Goal: Transaction & Acquisition: Obtain resource

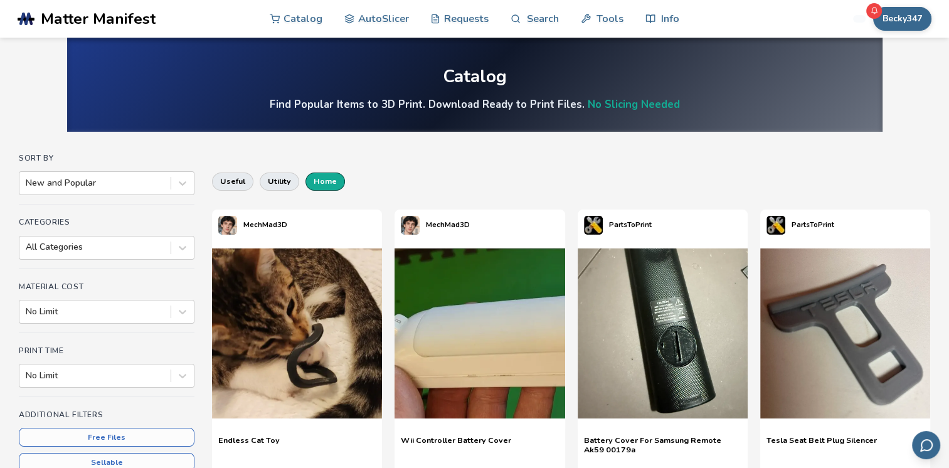
click at [331, 179] on button "home" at bounding box center [326, 182] width 40 height 18
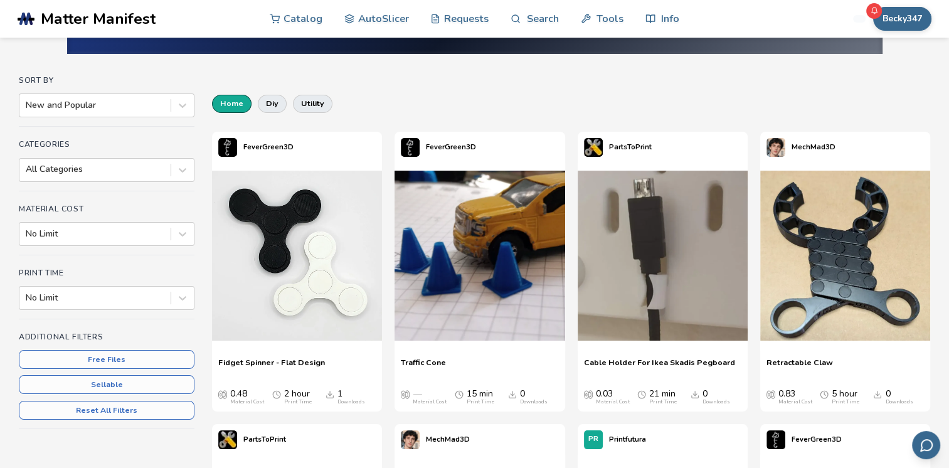
scroll to position [63, 0]
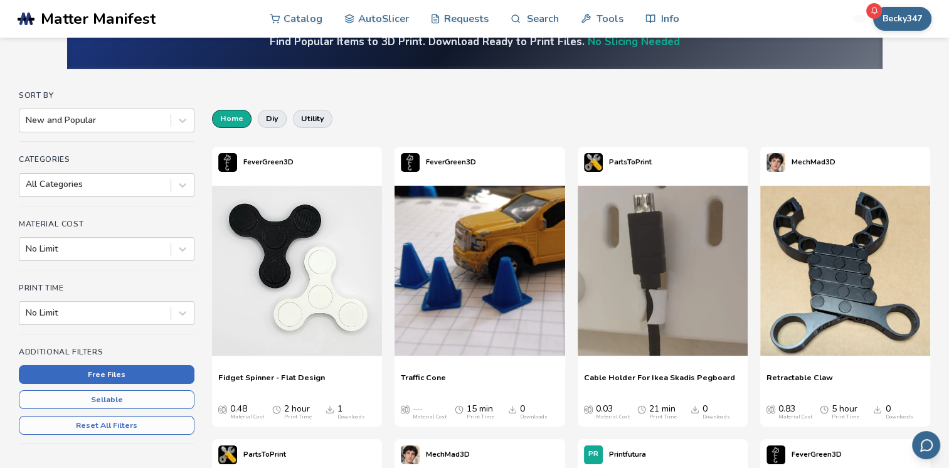
click at [131, 376] on button "Free Files" at bounding box center [107, 374] width 176 height 19
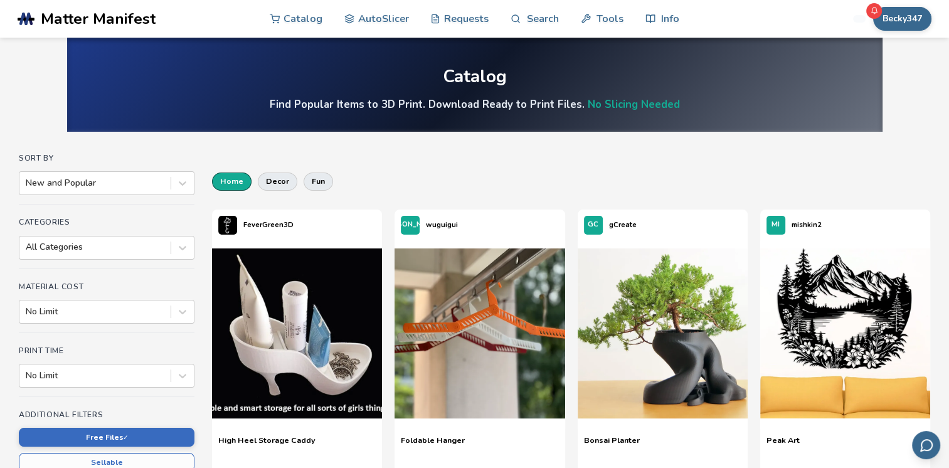
click at [234, 182] on button "home" at bounding box center [232, 182] width 40 height 18
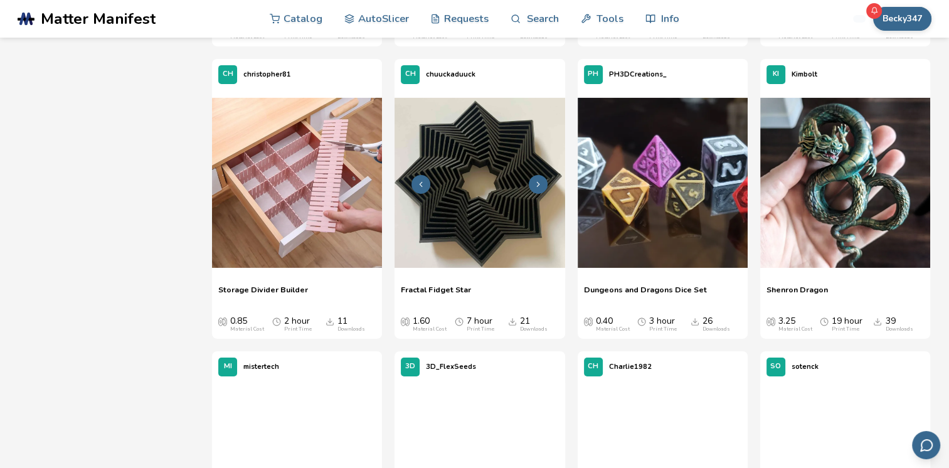
scroll to position [4266, 0]
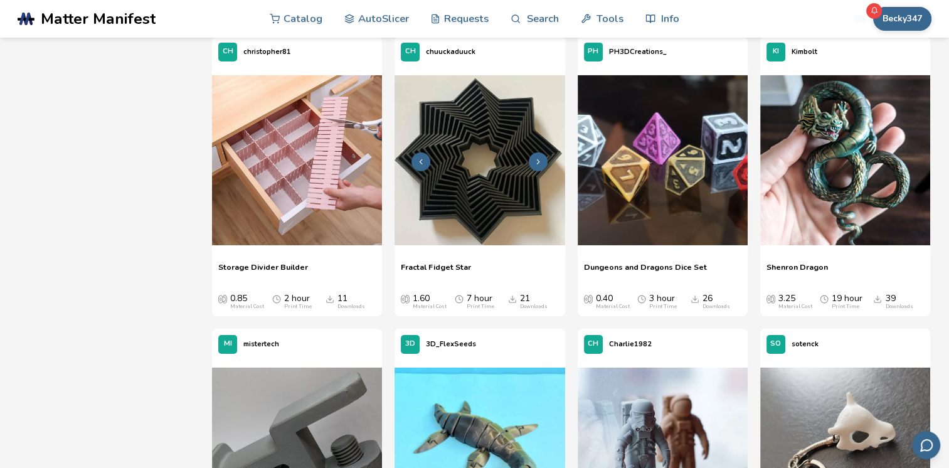
click at [536, 163] on icon at bounding box center [538, 161] width 9 height 9
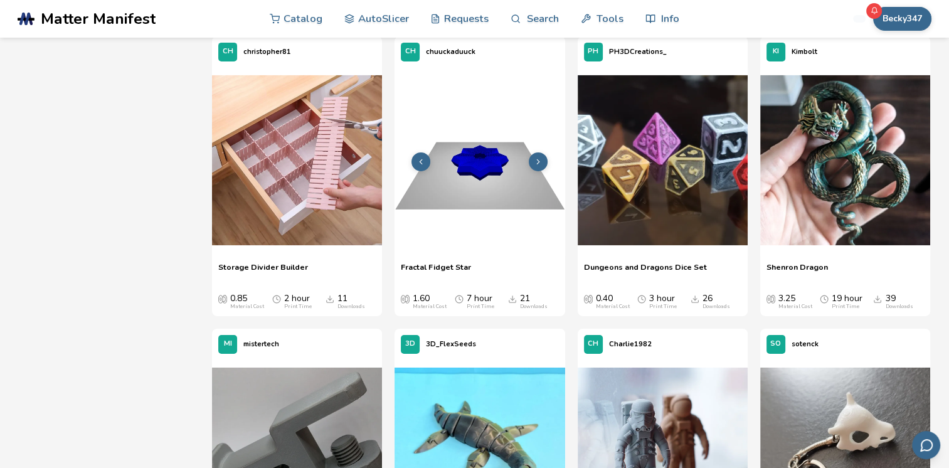
click at [536, 163] on icon at bounding box center [538, 161] width 9 height 9
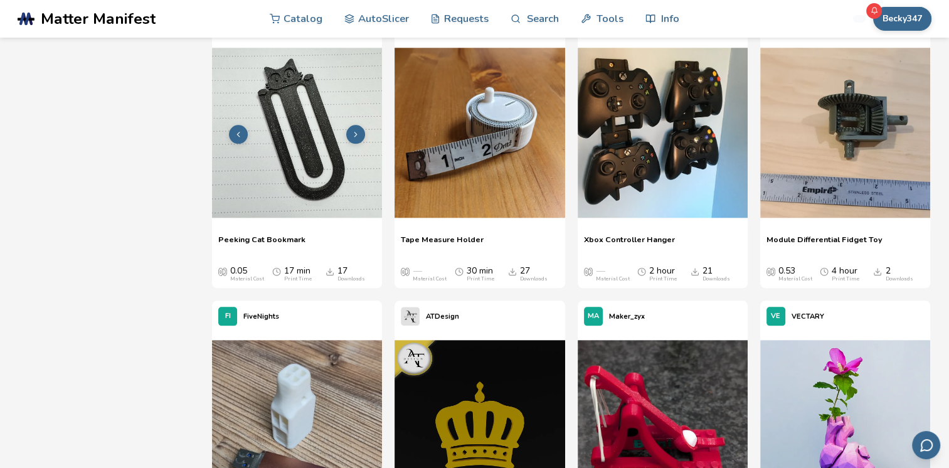
scroll to position [5960, 0]
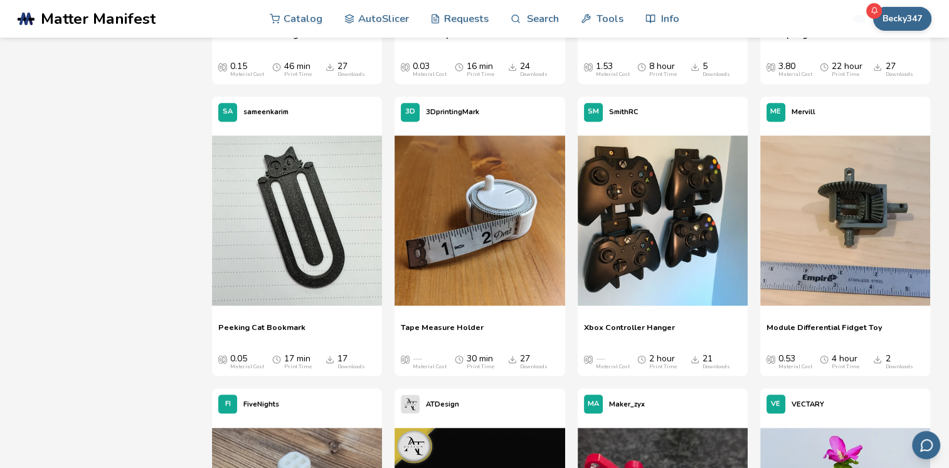
click at [265, 326] on span "Peeking Cat Bookmark" at bounding box center [261, 331] width 87 height 19
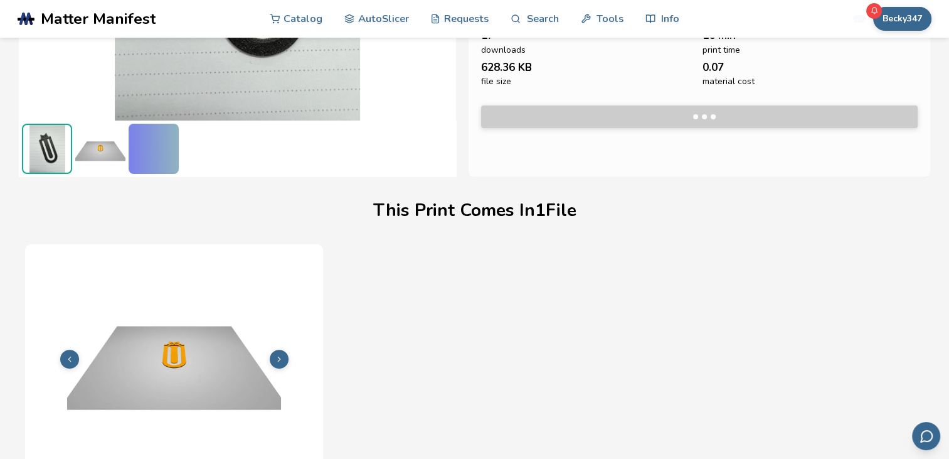
scroll to position [280, 0]
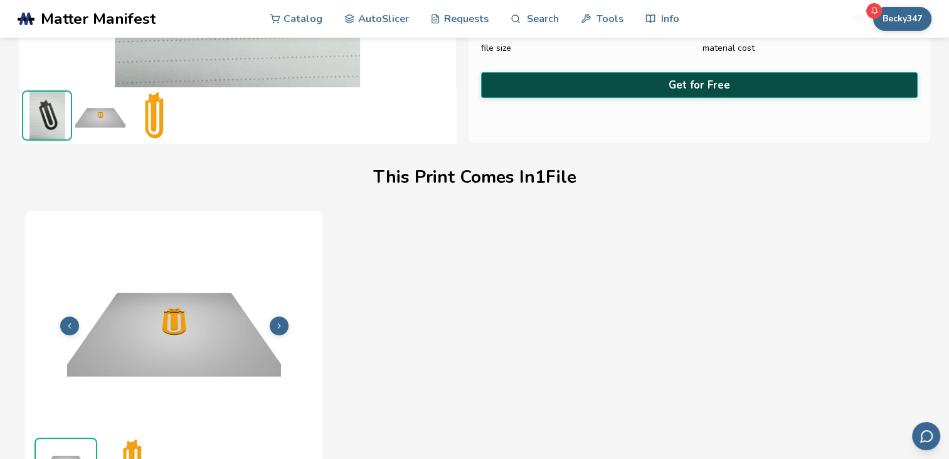
click at [665, 80] on button "Get for Free" at bounding box center [699, 85] width 437 height 26
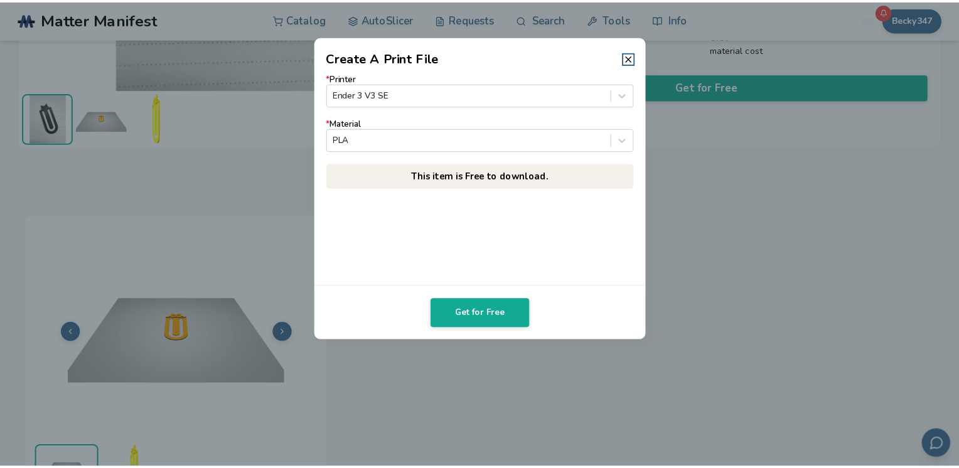
scroll to position [279, 0]
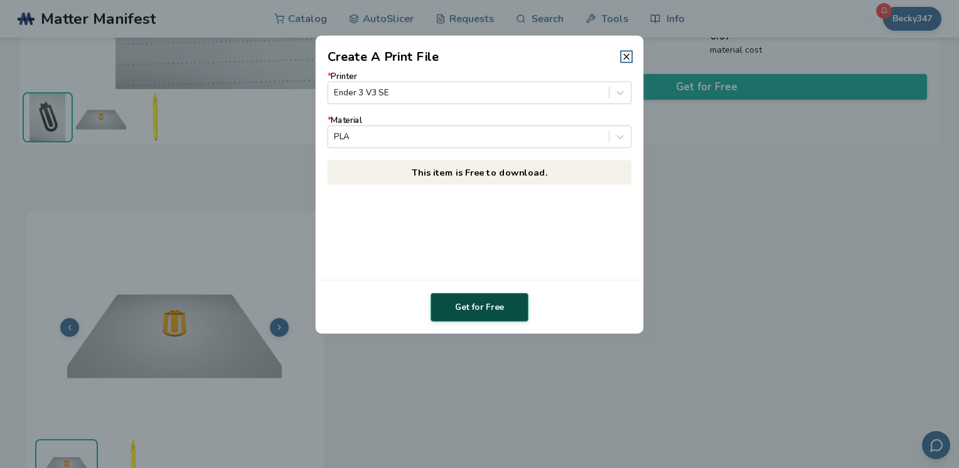
click at [474, 310] on button "Get for Free" at bounding box center [479, 307] width 98 height 29
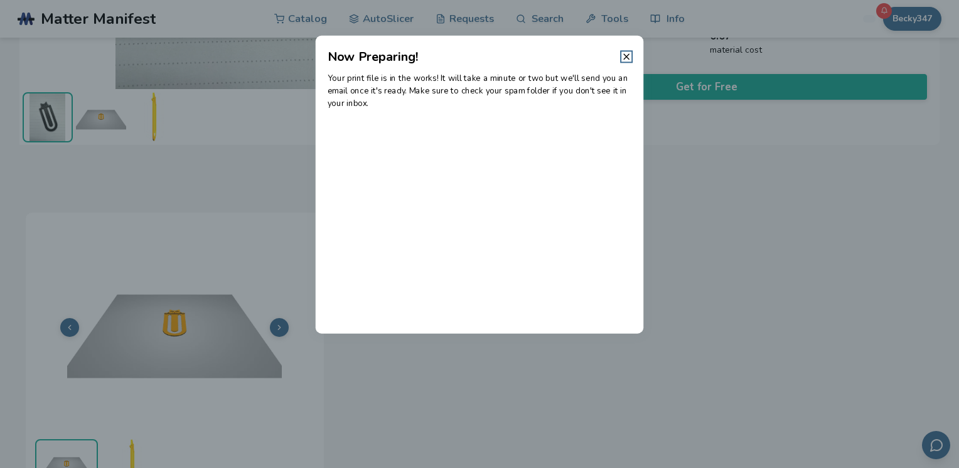
click at [629, 53] on icon at bounding box center [626, 56] width 10 height 10
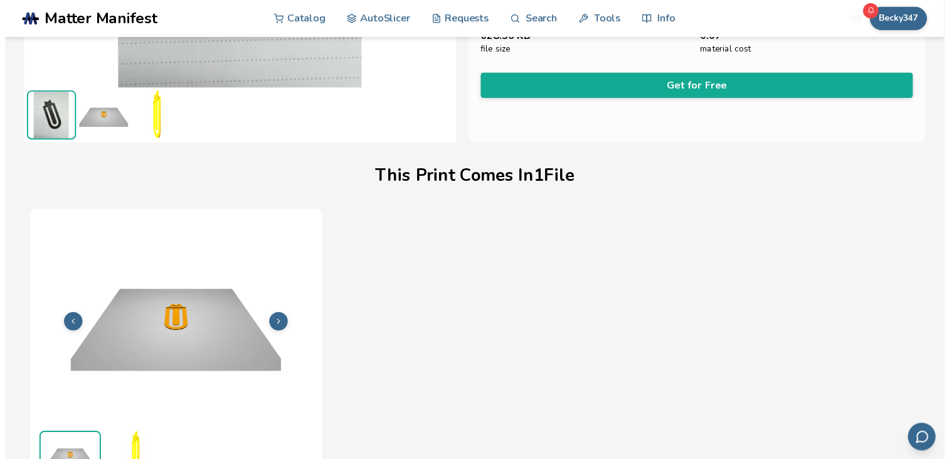
scroll to position [280, 0]
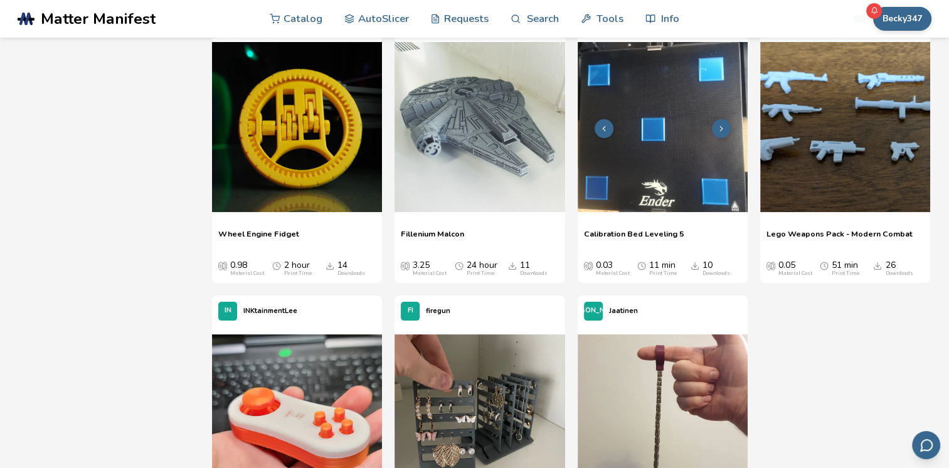
scroll to position [4863, 0]
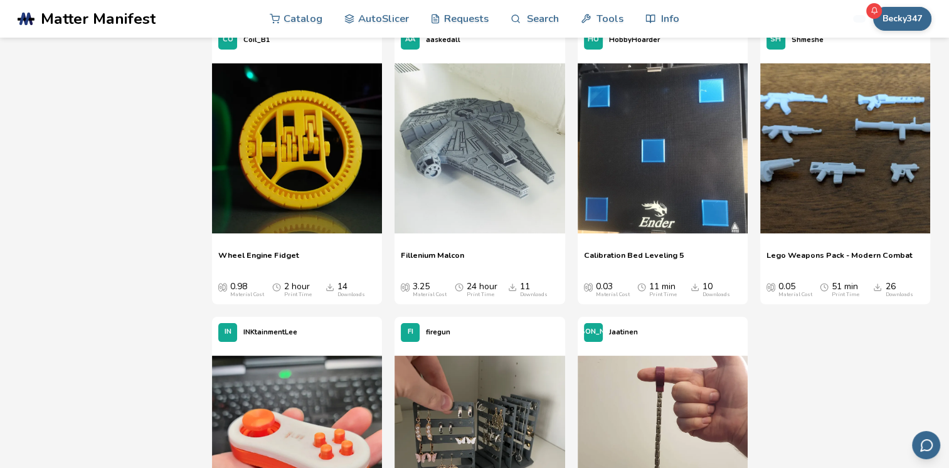
click at [842, 245] on div "Lego Weapons Pack - Modern Combat Lego Weapons Pack - Modern Combat 0.05 Materi…" at bounding box center [845, 274] width 170 height 60
click at [844, 250] on span "Lego Weapons Pack - Modern Combat" at bounding box center [840, 259] width 146 height 19
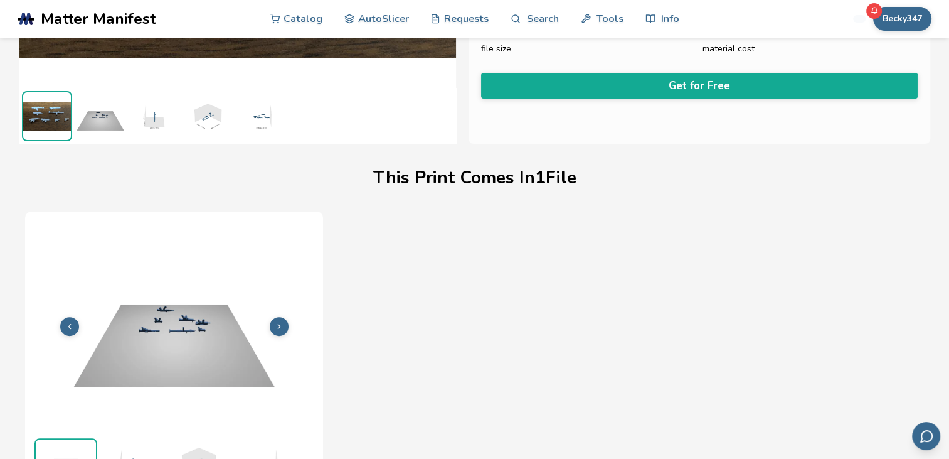
scroll to position [280, 0]
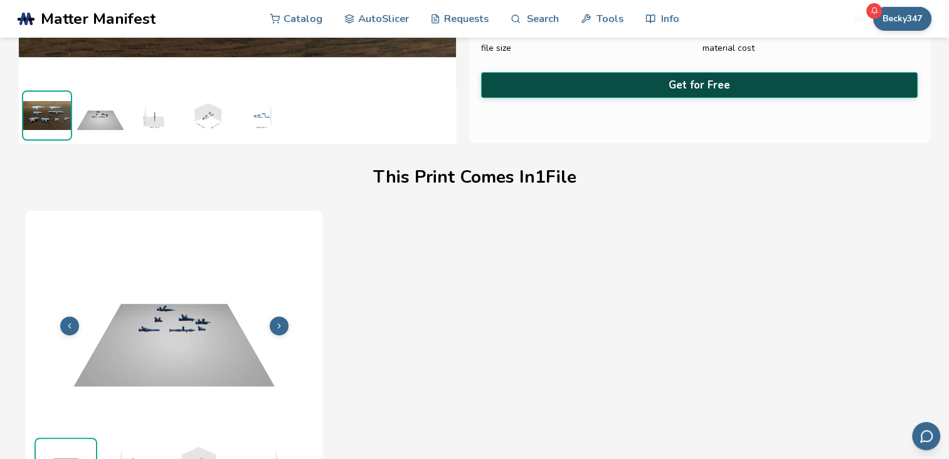
click at [700, 79] on button "Get for Free" at bounding box center [699, 85] width 437 height 26
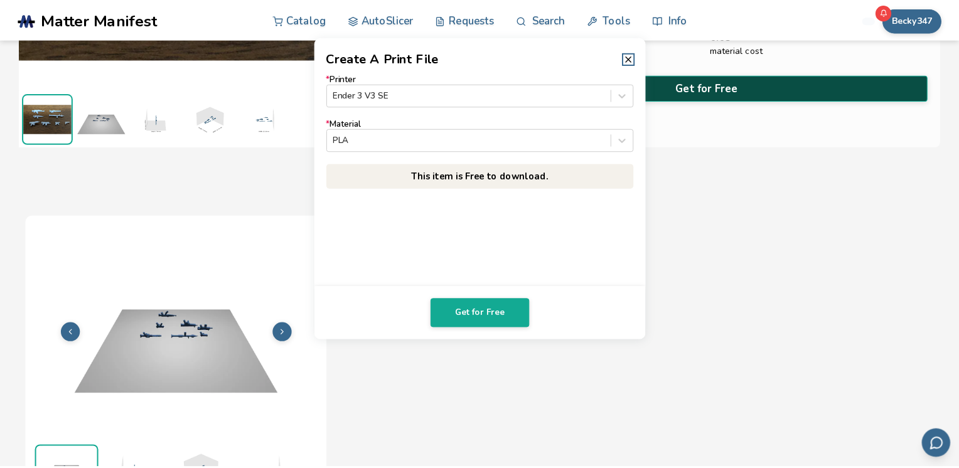
scroll to position [279, 0]
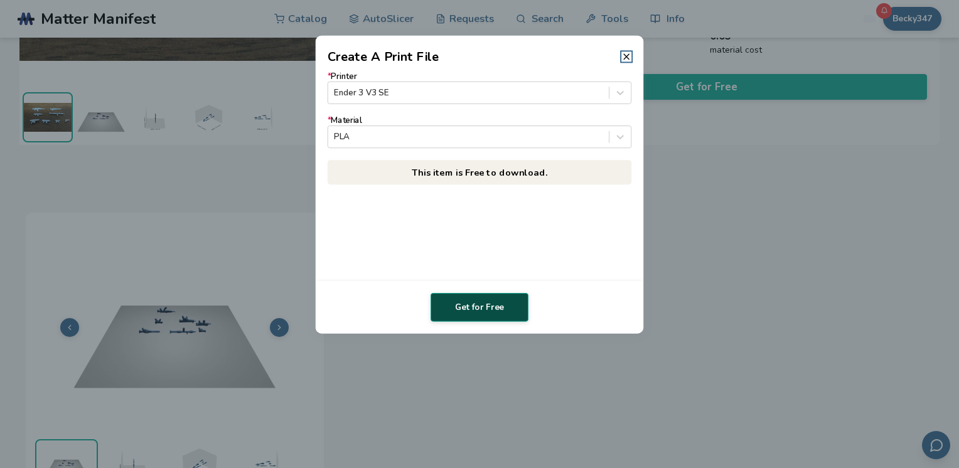
click at [492, 319] on button "Get for Free" at bounding box center [479, 307] width 98 height 29
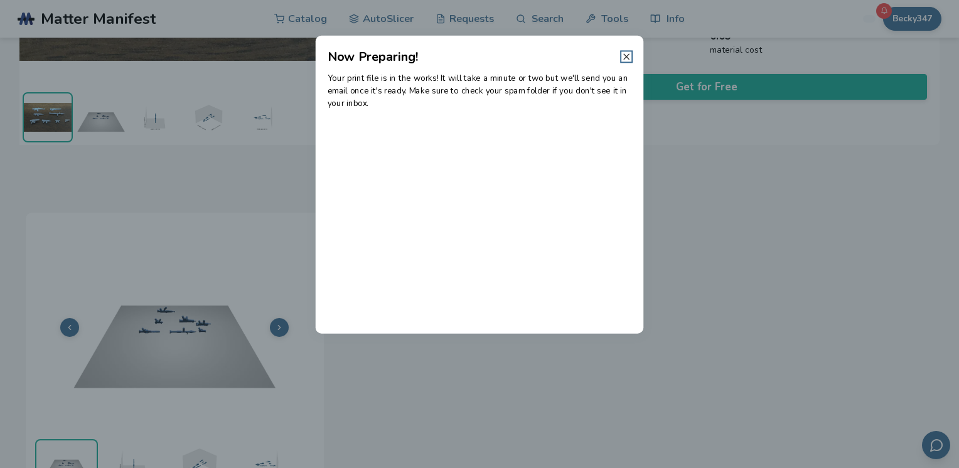
click at [627, 54] on icon at bounding box center [626, 56] width 10 height 10
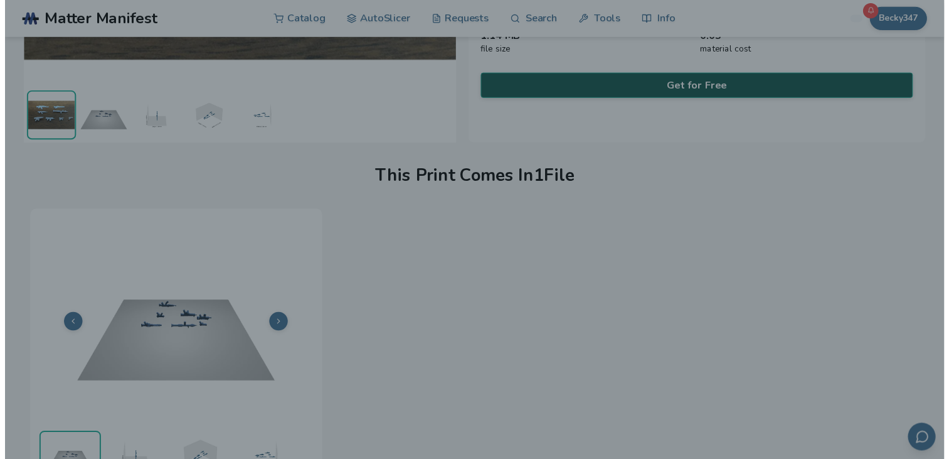
scroll to position [280, 0]
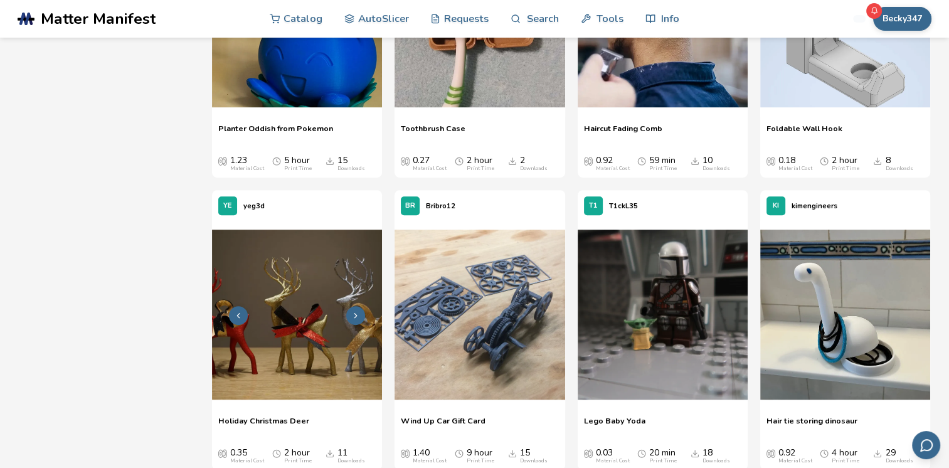
scroll to position [10440, 0]
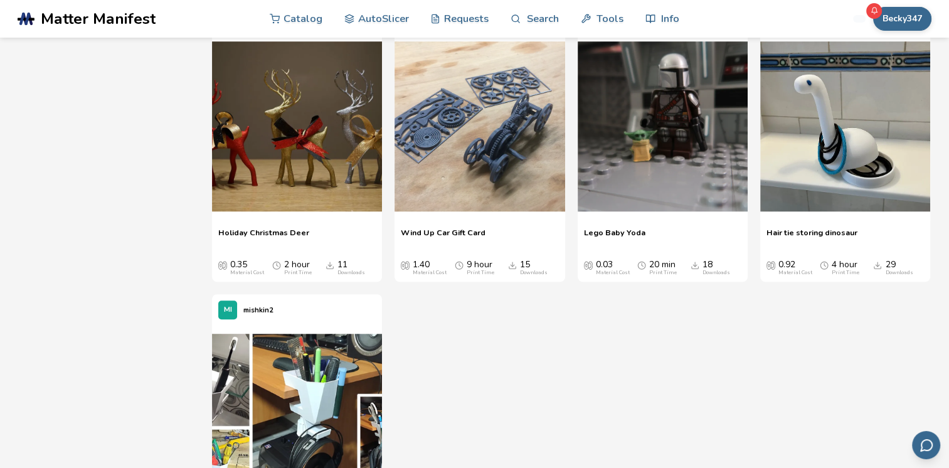
click at [291, 232] on span "Holiday Christmas Deer" at bounding box center [263, 237] width 91 height 19
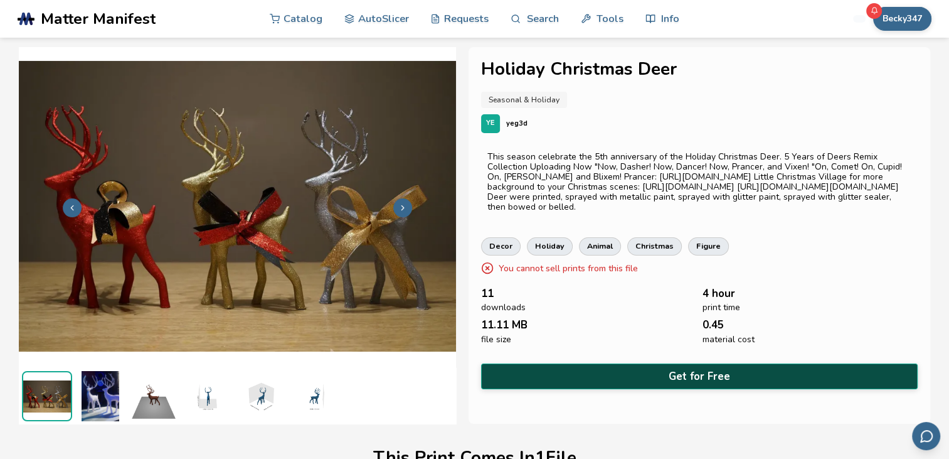
click at [691, 370] on button "Get for Free" at bounding box center [699, 376] width 437 height 26
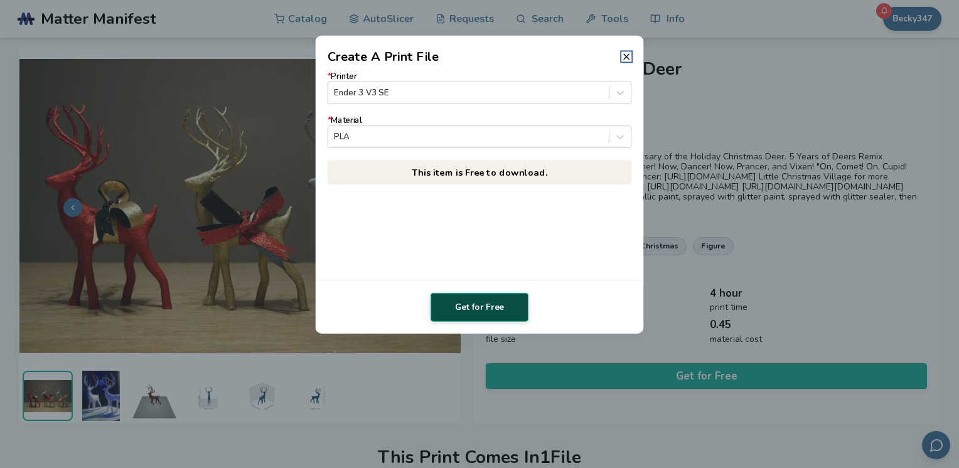
click at [476, 307] on button "Get for Free" at bounding box center [479, 307] width 98 height 29
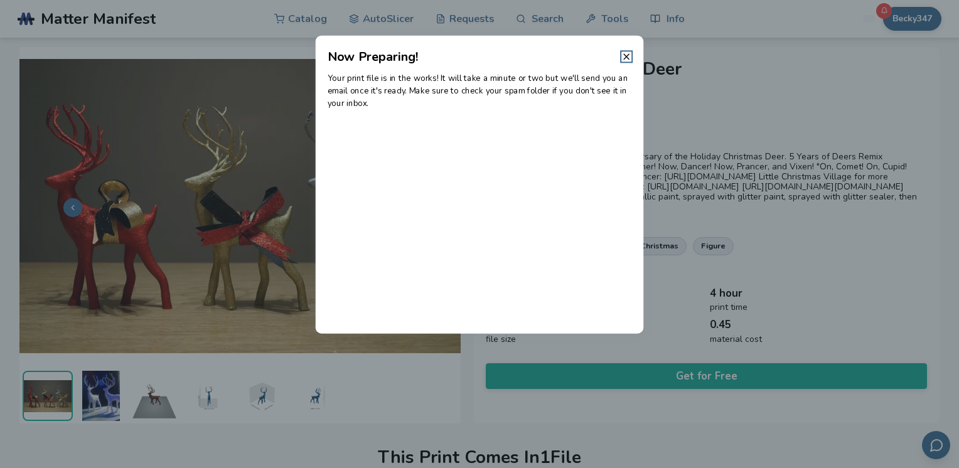
click at [269, 400] on dialog "Now Preparing! Your print file is in the works! It will take a minute or two bu…" at bounding box center [479, 234] width 911 height 445
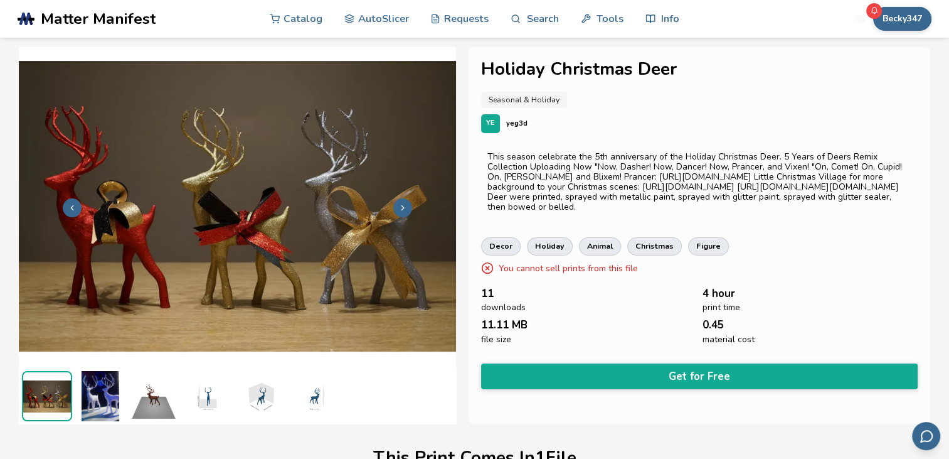
click at [216, 392] on img at bounding box center [207, 396] width 50 height 50
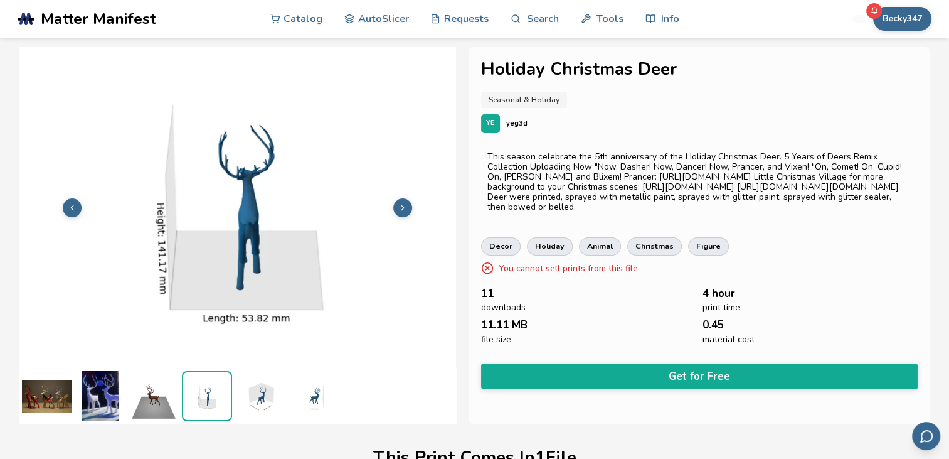
click at [117, 391] on img at bounding box center [100, 396] width 50 height 50
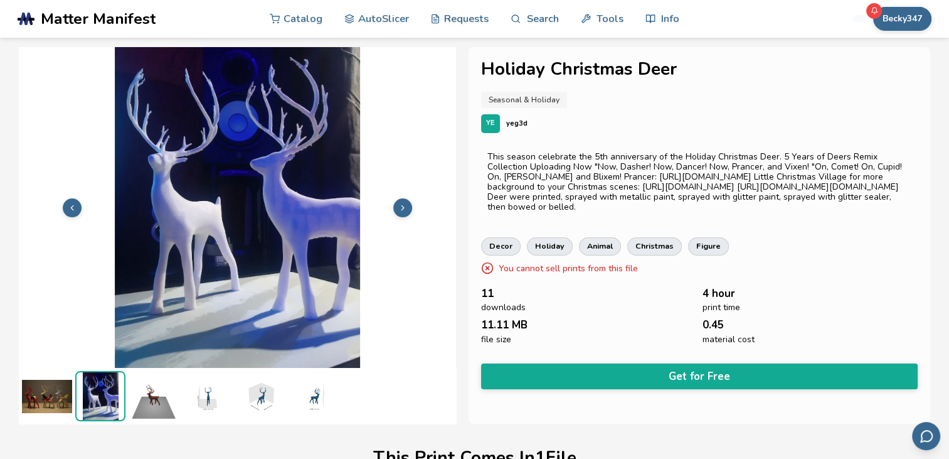
click at [50, 387] on img at bounding box center [47, 396] width 50 height 50
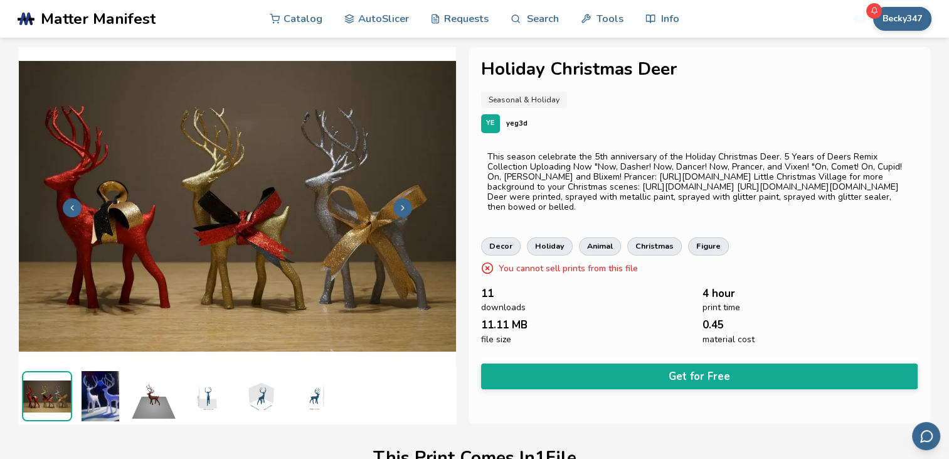
click at [398, 207] on icon at bounding box center [402, 207] width 9 height 9
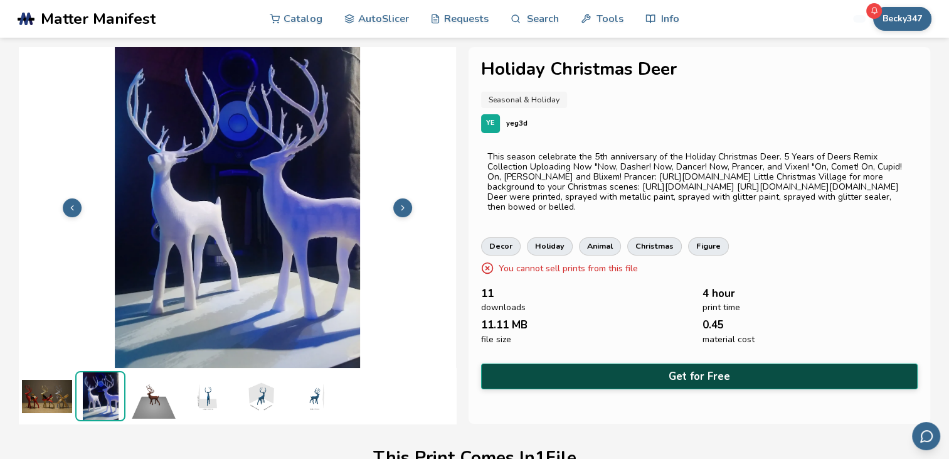
click at [692, 379] on button "Get for Free" at bounding box center [699, 376] width 437 height 26
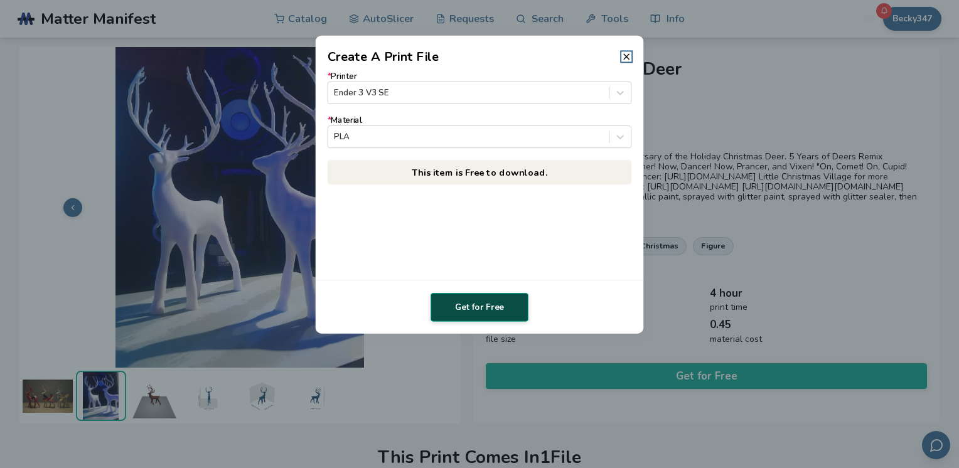
click at [496, 307] on button "Get for Free" at bounding box center [479, 307] width 98 height 29
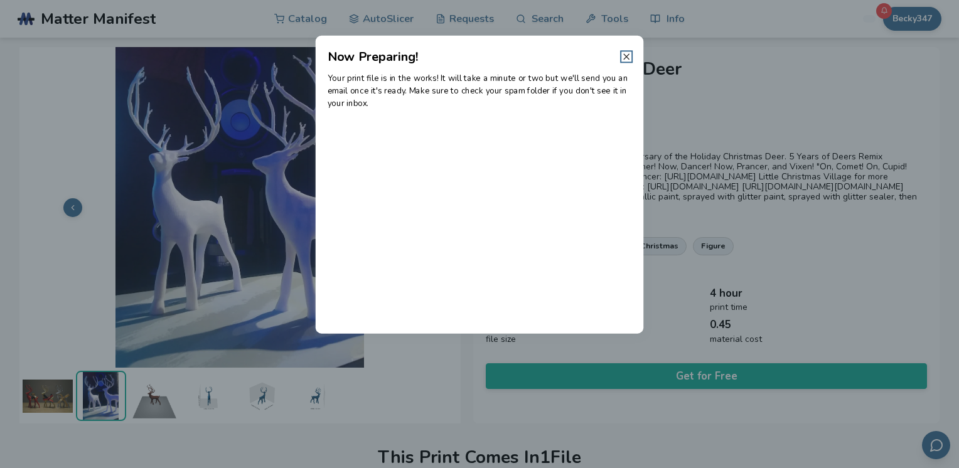
click at [625, 57] on icon at bounding box center [626, 56] width 10 height 10
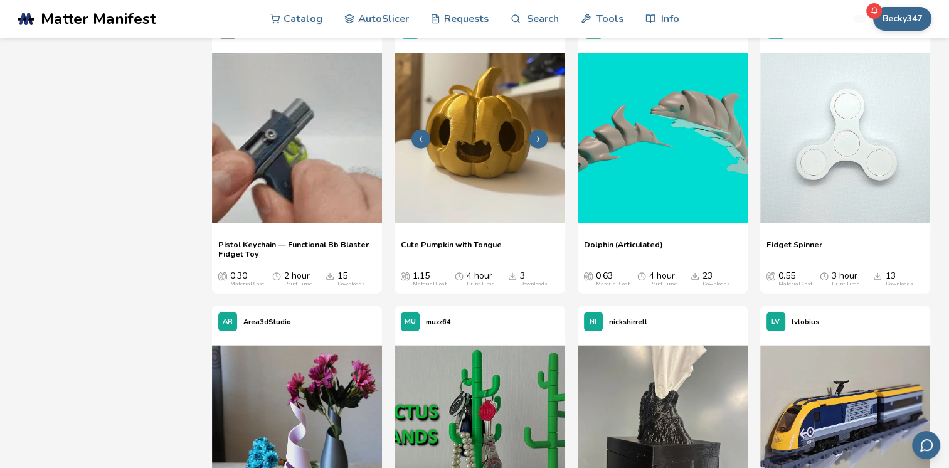
scroll to position [12504, 0]
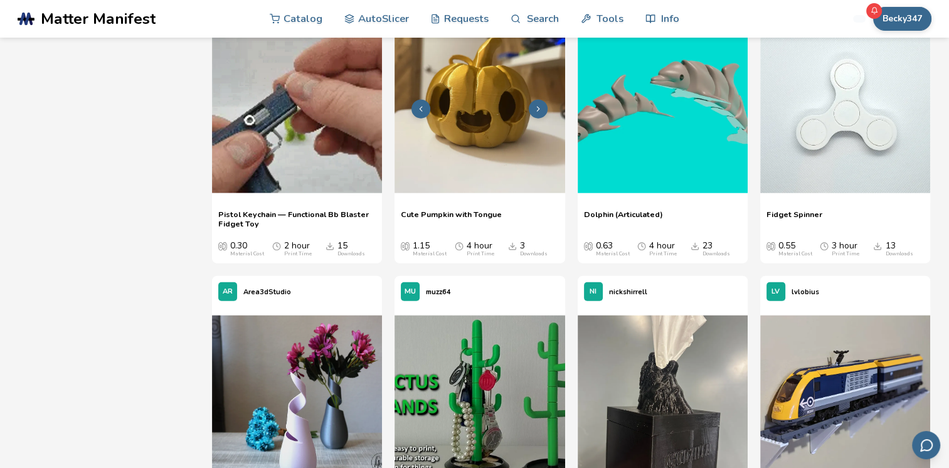
click at [544, 113] on button at bounding box center [538, 109] width 19 height 19
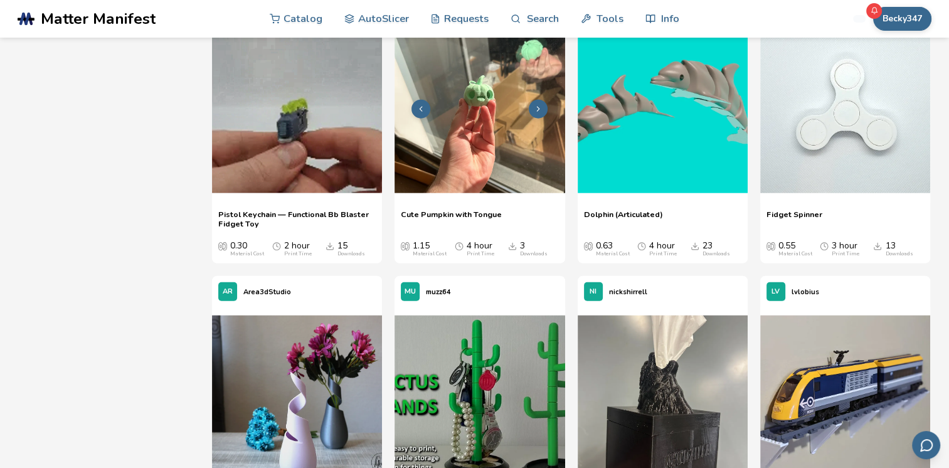
click at [540, 107] on icon at bounding box center [538, 109] width 9 height 9
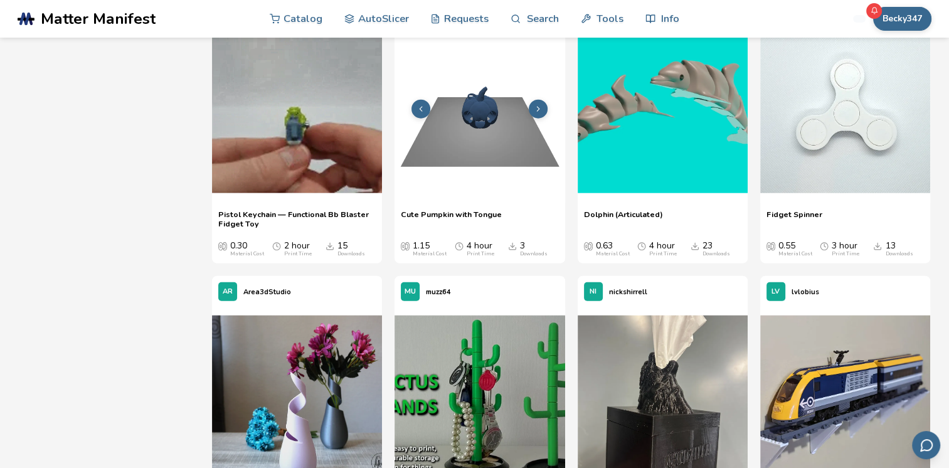
click at [541, 107] on icon at bounding box center [538, 109] width 9 height 9
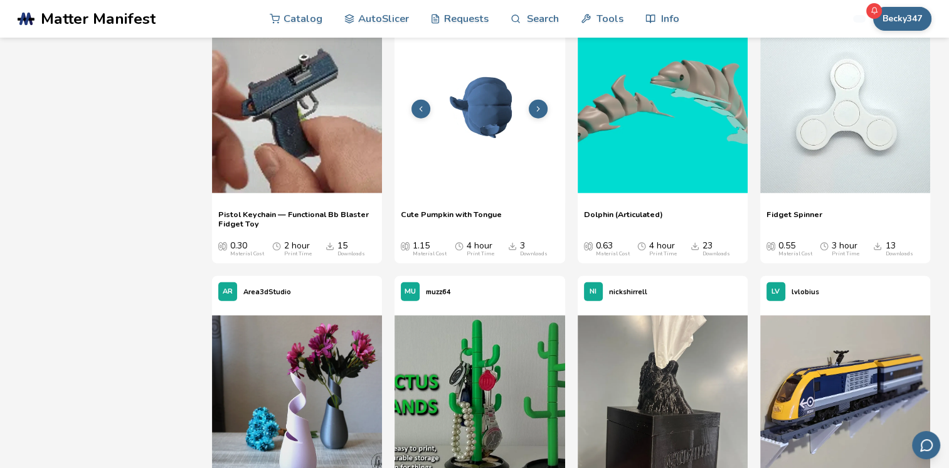
click at [540, 109] on icon at bounding box center [538, 109] width 9 height 9
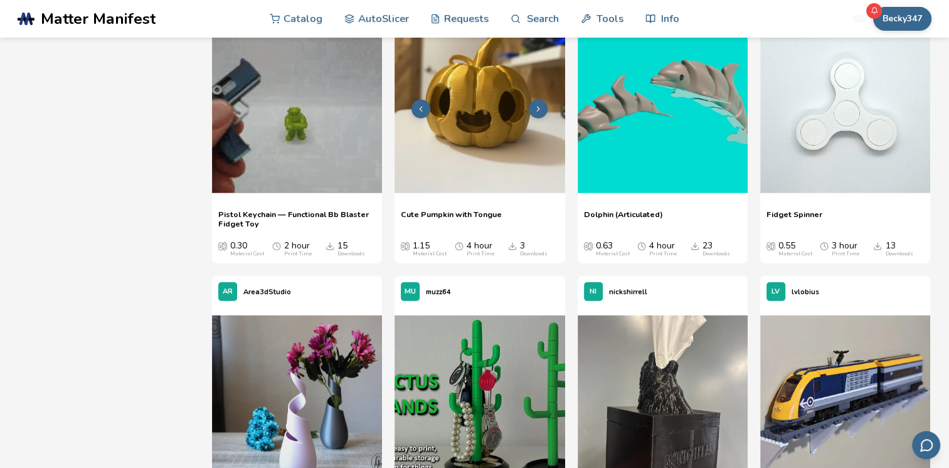
click at [538, 109] on icon at bounding box center [538, 109] width 9 height 9
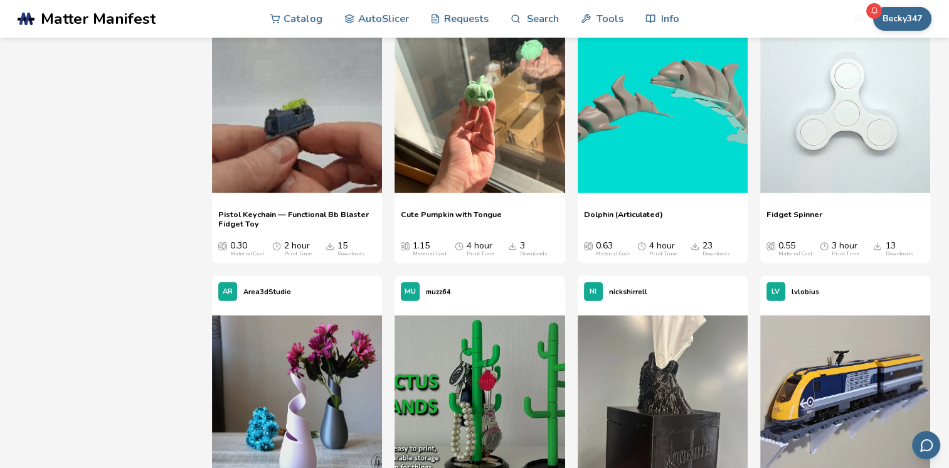
click at [466, 217] on span "Cute Pumpkin with Tongue" at bounding box center [451, 219] width 101 height 19
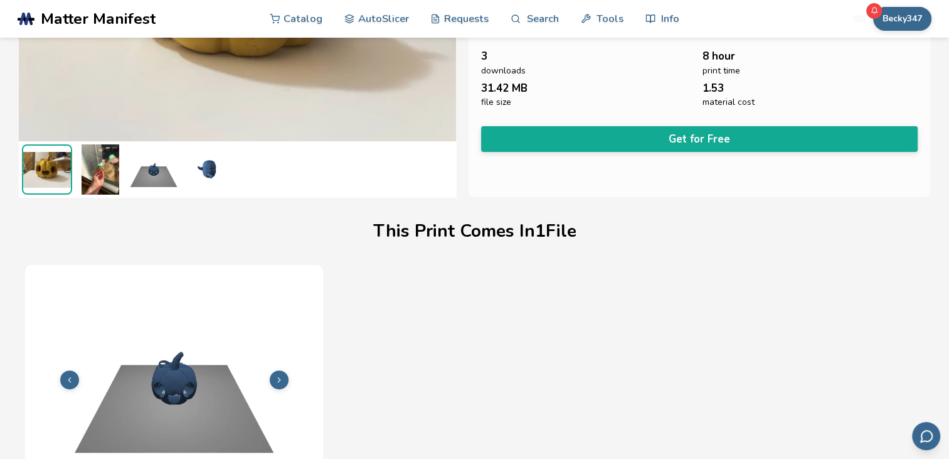
scroll to position [92, 0]
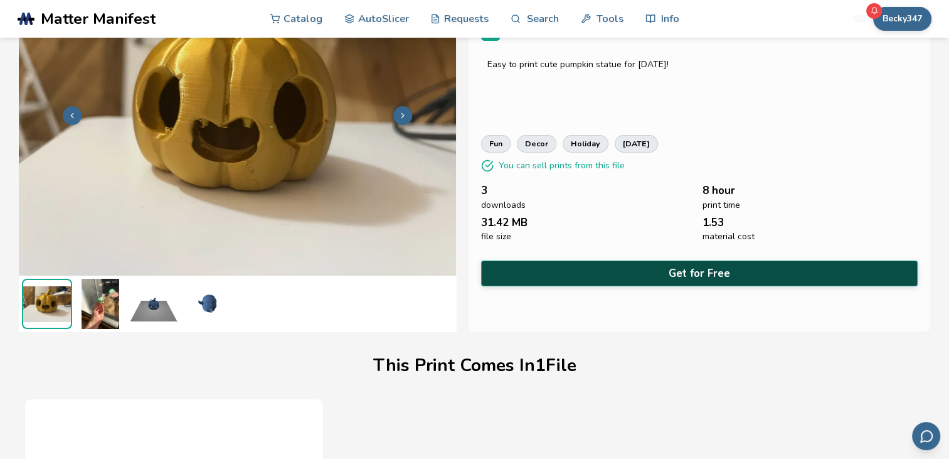
click at [698, 260] on button "Get for Free" at bounding box center [699, 273] width 437 height 26
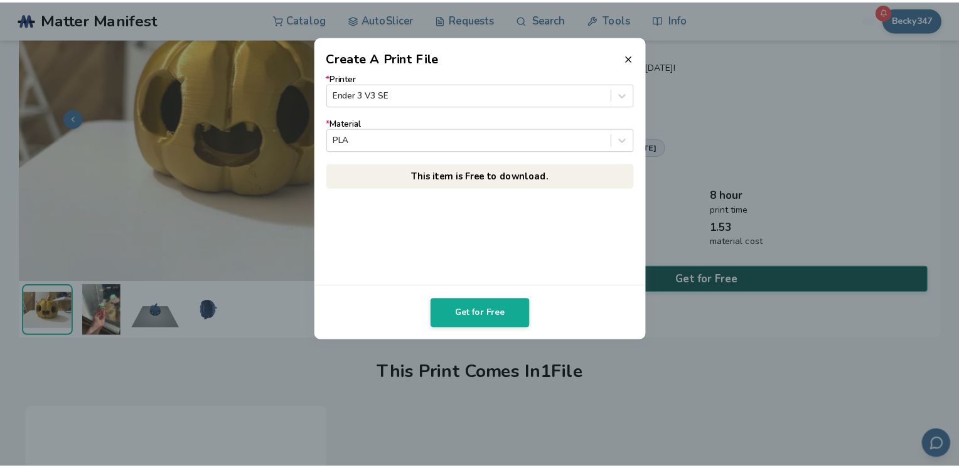
scroll to position [90, 0]
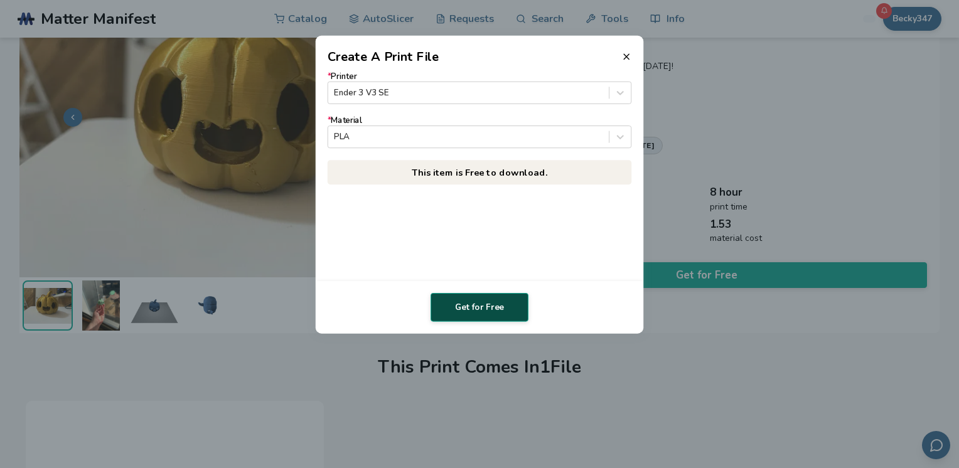
click at [499, 301] on button "Get for Free" at bounding box center [479, 307] width 98 height 29
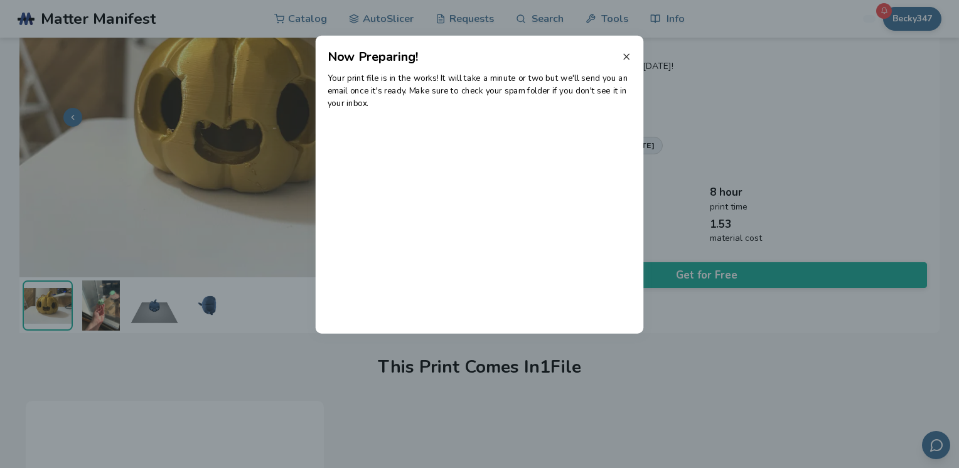
click at [627, 53] on icon at bounding box center [626, 56] width 10 height 10
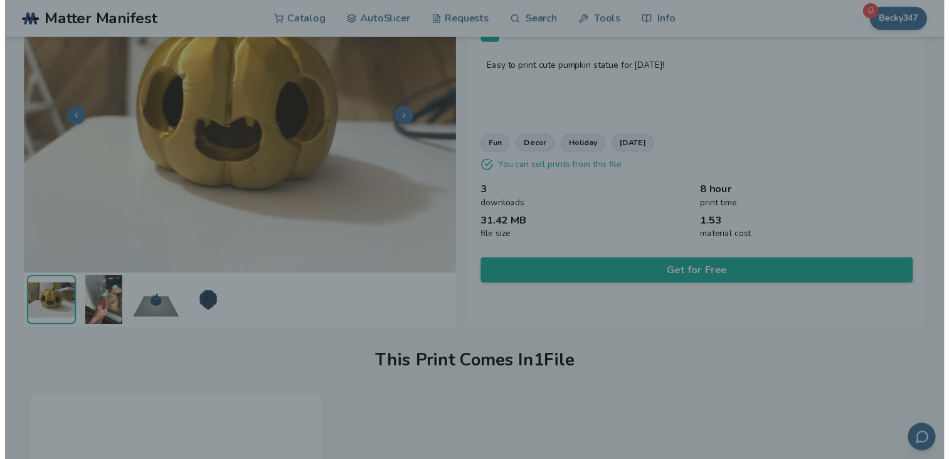
scroll to position [92, 0]
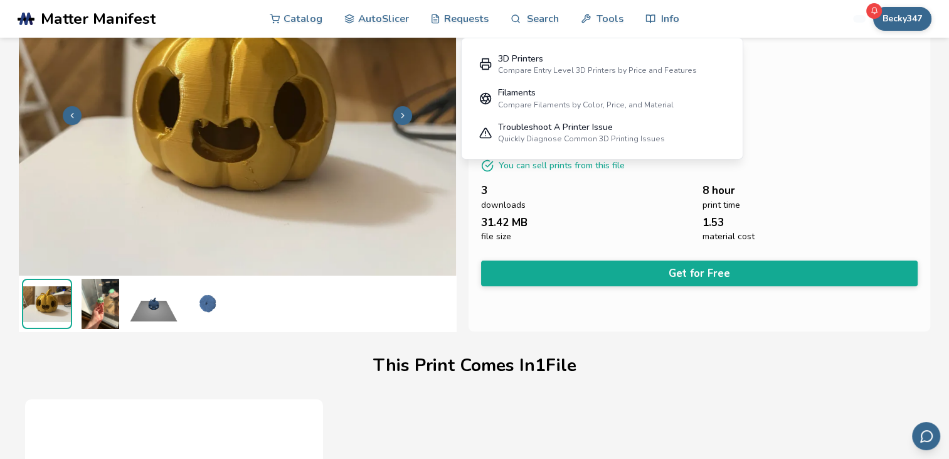
click at [148, 307] on img at bounding box center [154, 304] width 50 height 50
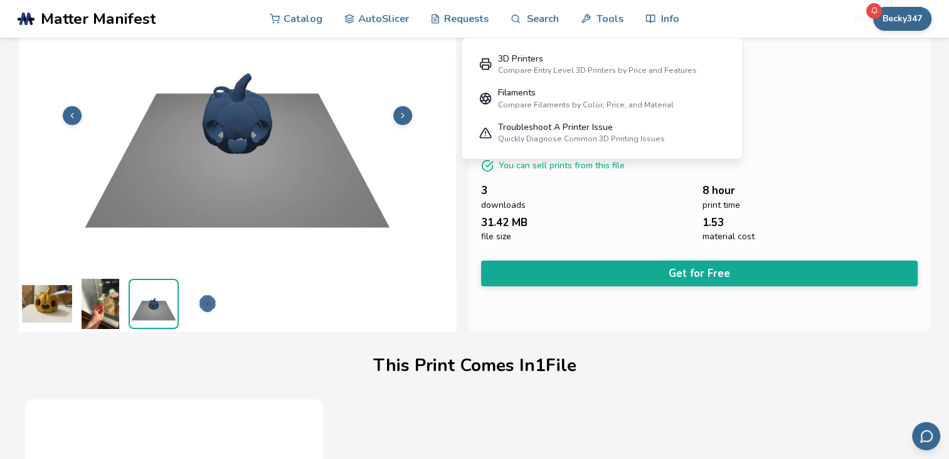
click at [212, 302] on img at bounding box center [207, 304] width 50 height 50
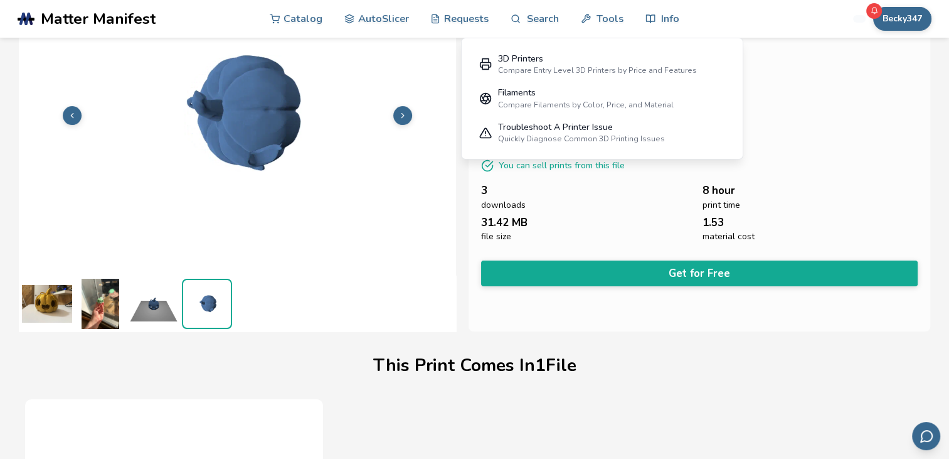
click at [100, 300] on img at bounding box center [100, 304] width 50 height 50
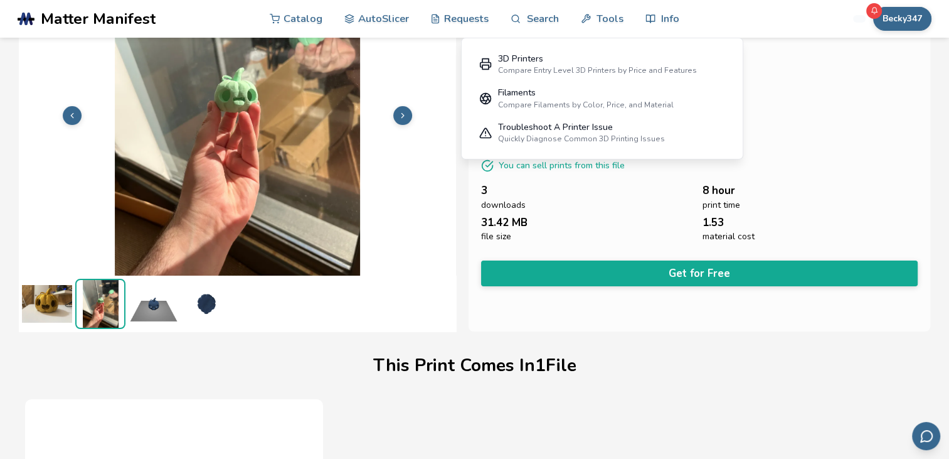
click at [77, 109] on button at bounding box center [72, 115] width 19 height 19
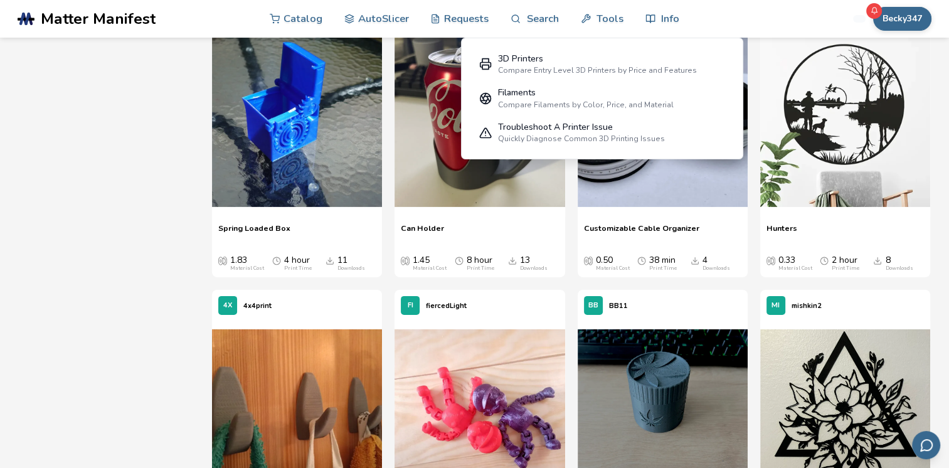
scroll to position [8941, 0]
